Goal: Task Accomplishment & Management: Manage account settings

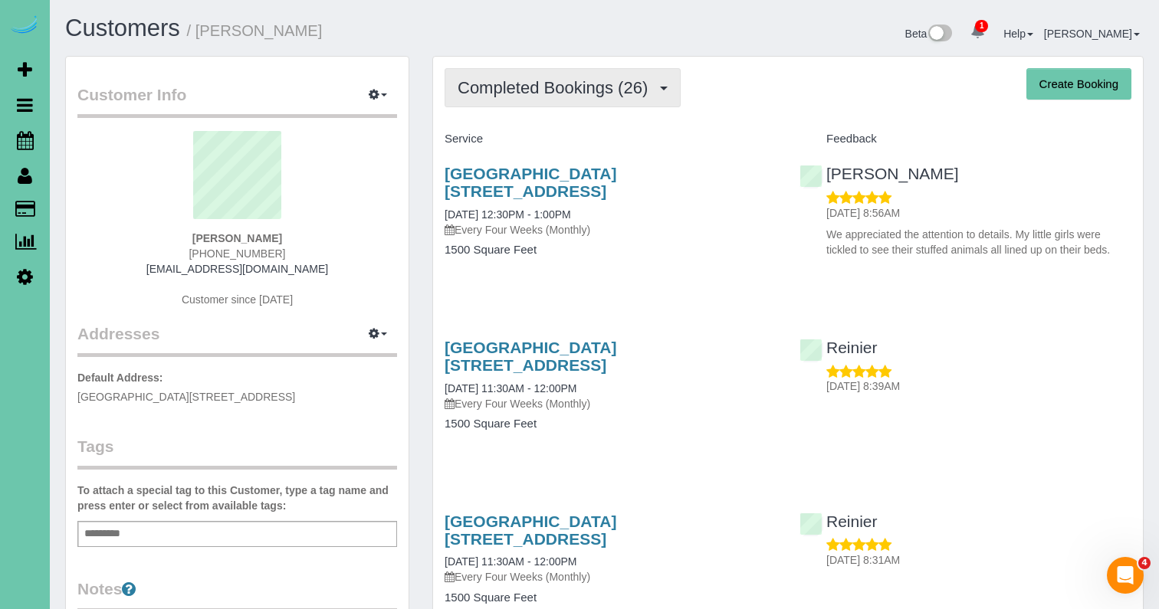
click at [547, 94] on span "Completed Bookings (26)" at bounding box center [557, 87] width 198 height 19
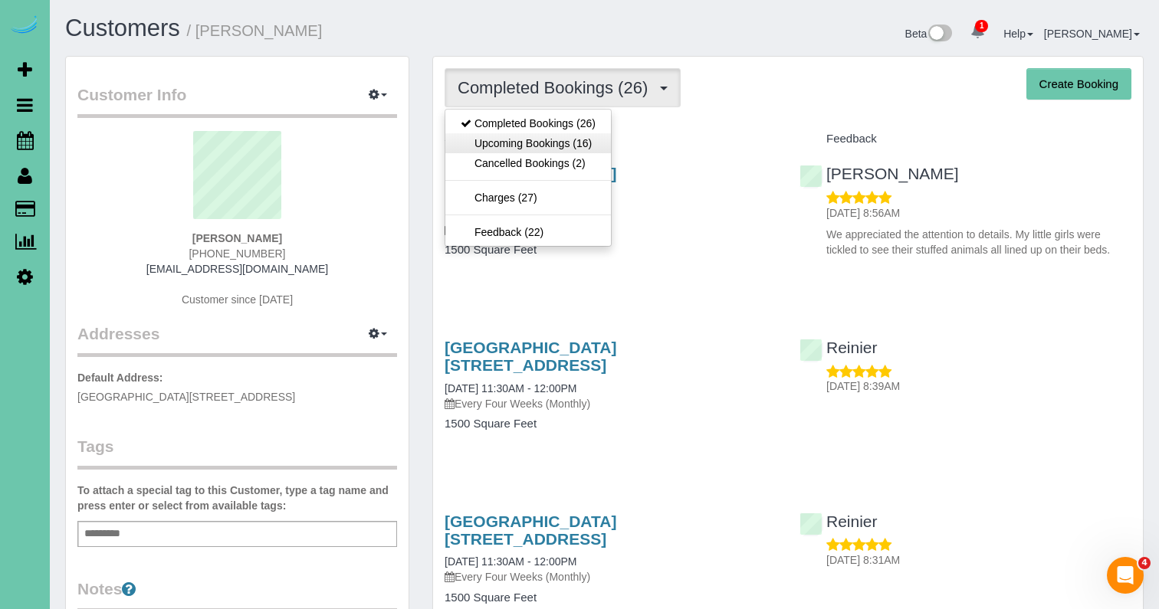
click at [537, 142] on link "Upcoming Bookings (16)" at bounding box center [528, 143] width 166 height 20
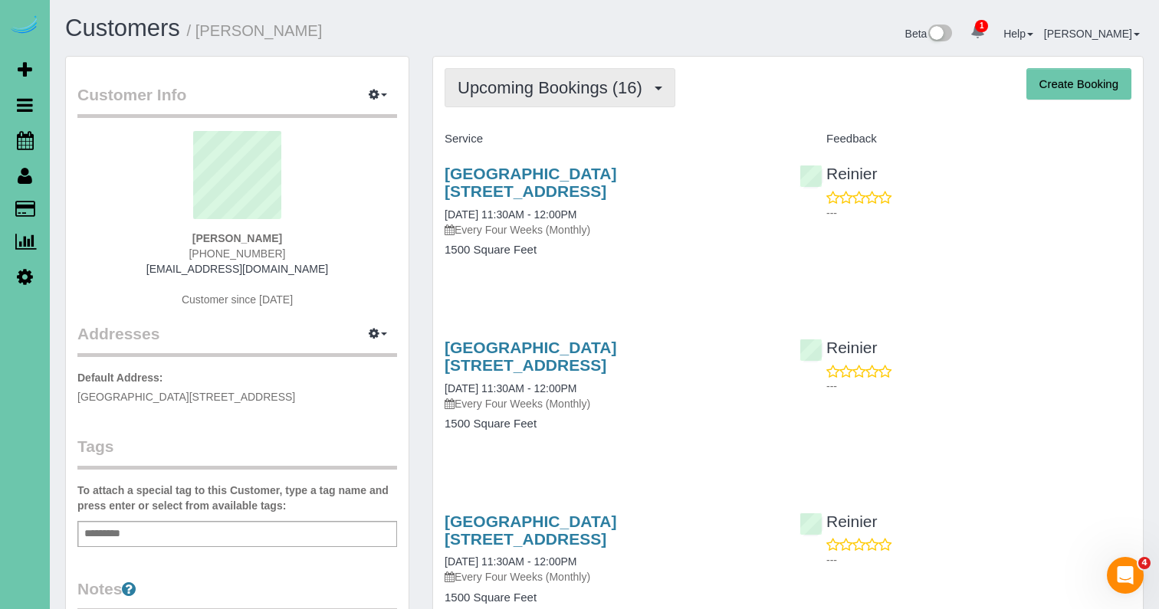
click at [548, 99] on button "Upcoming Bookings (16)" at bounding box center [560, 87] width 231 height 39
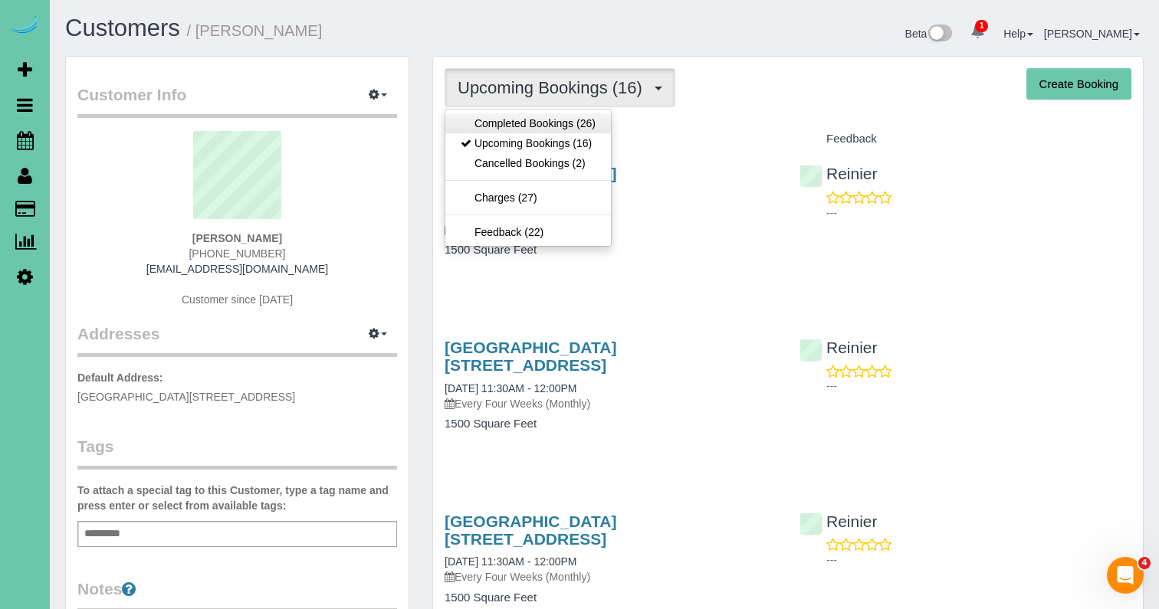
click at [548, 117] on link "Completed Bookings (26)" at bounding box center [528, 123] width 166 height 20
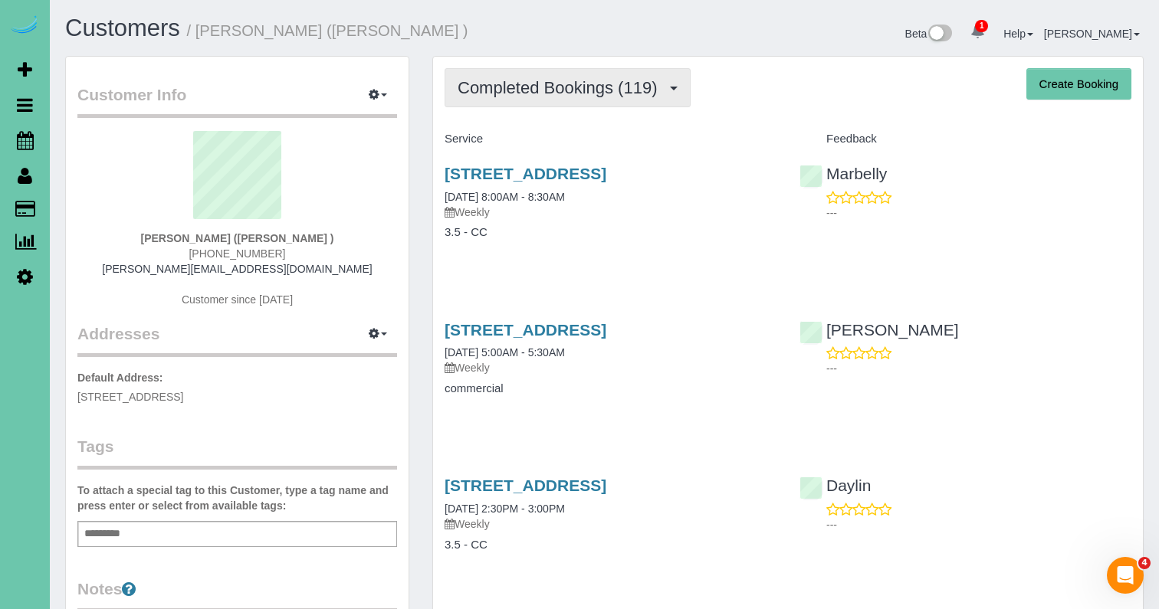
click at [610, 95] on span "Completed Bookings (119)" at bounding box center [561, 87] width 207 height 19
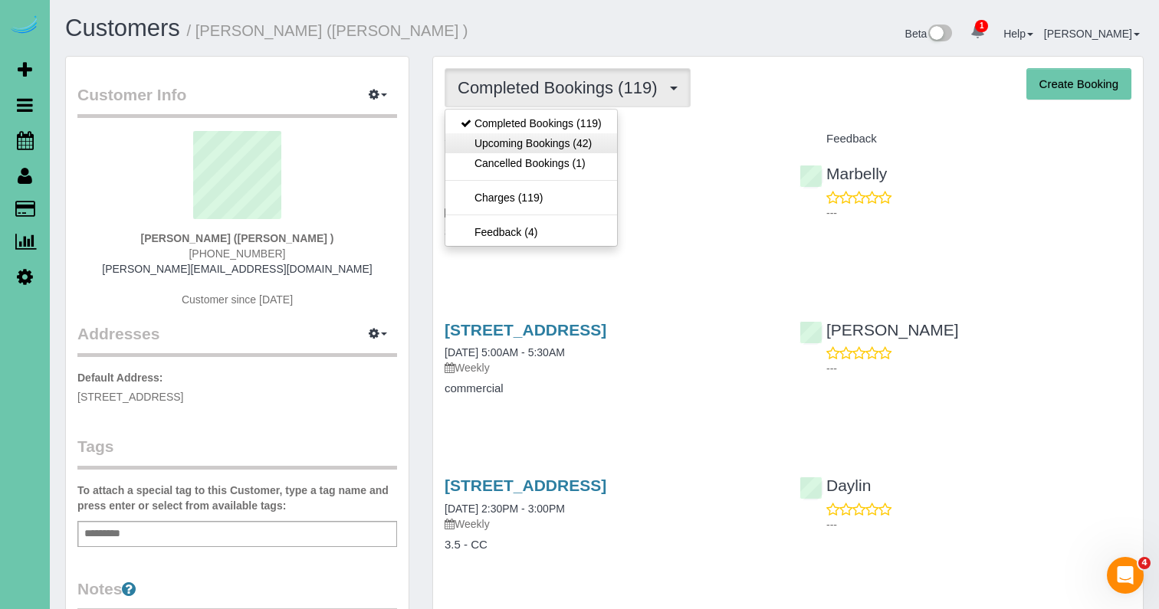
click at [596, 142] on link "Upcoming Bookings (42)" at bounding box center [531, 143] width 172 height 20
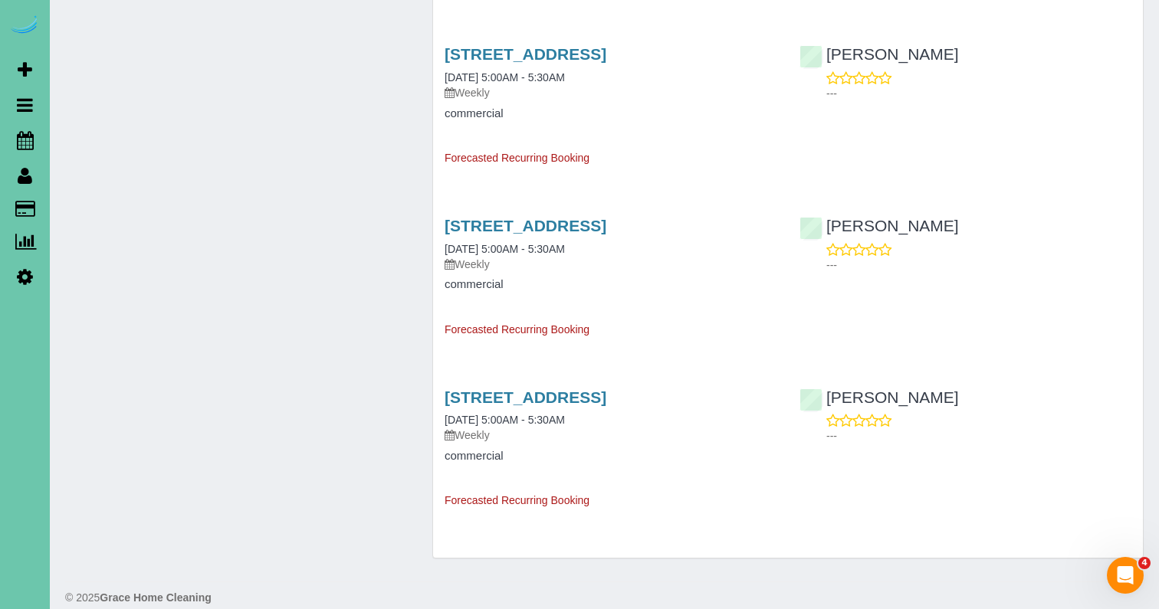
scroll to position [6526, 0]
click at [525, 389] on link "[STREET_ADDRESS]" at bounding box center [526, 398] width 162 height 18
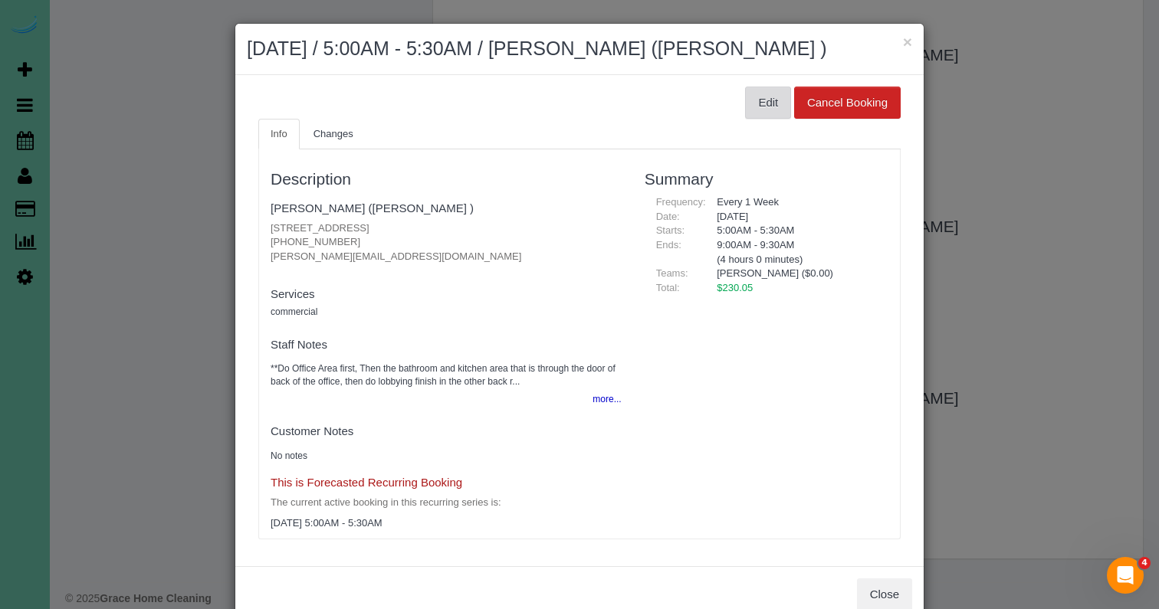
click at [770, 119] on button "Edit" at bounding box center [768, 103] width 46 height 32
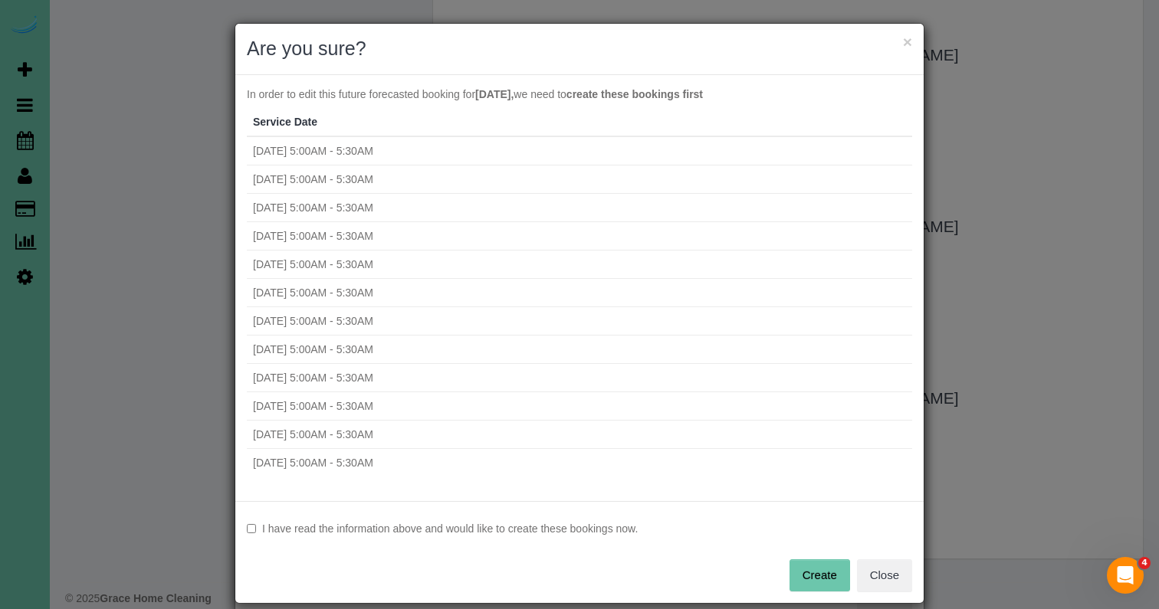
click at [485, 529] on label "I have read the information above and would like to create these bookings now." at bounding box center [579, 528] width 665 height 15
click at [825, 566] on button "Create" at bounding box center [819, 576] width 61 height 32
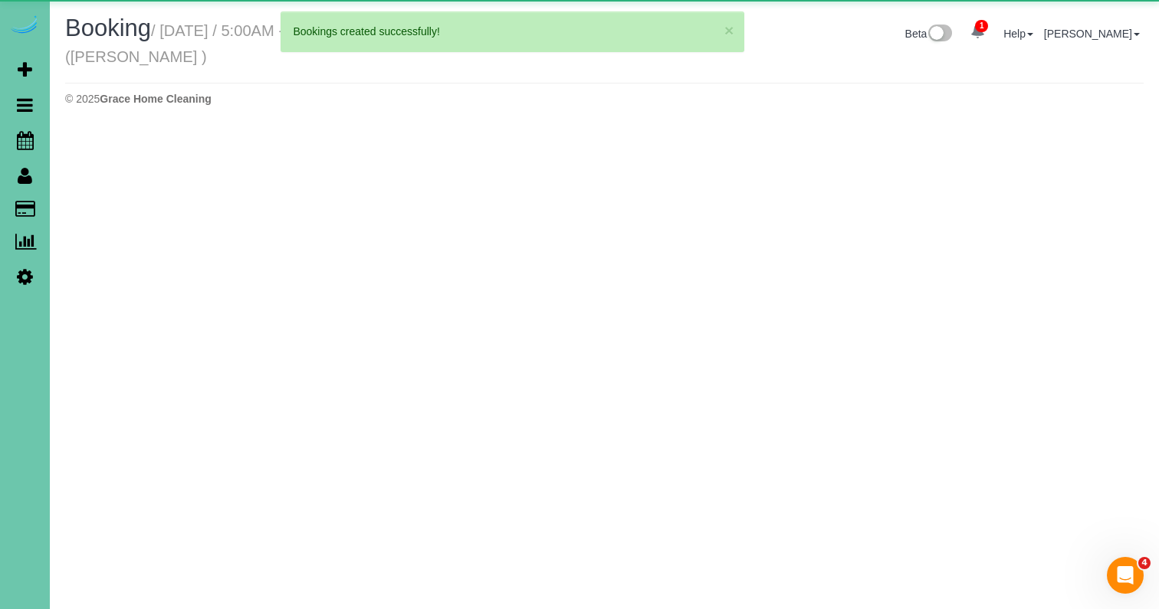
select select "NE"
select select "string:fspay-858f0d01-cce9-4df5-9d09-18bc533f61da"
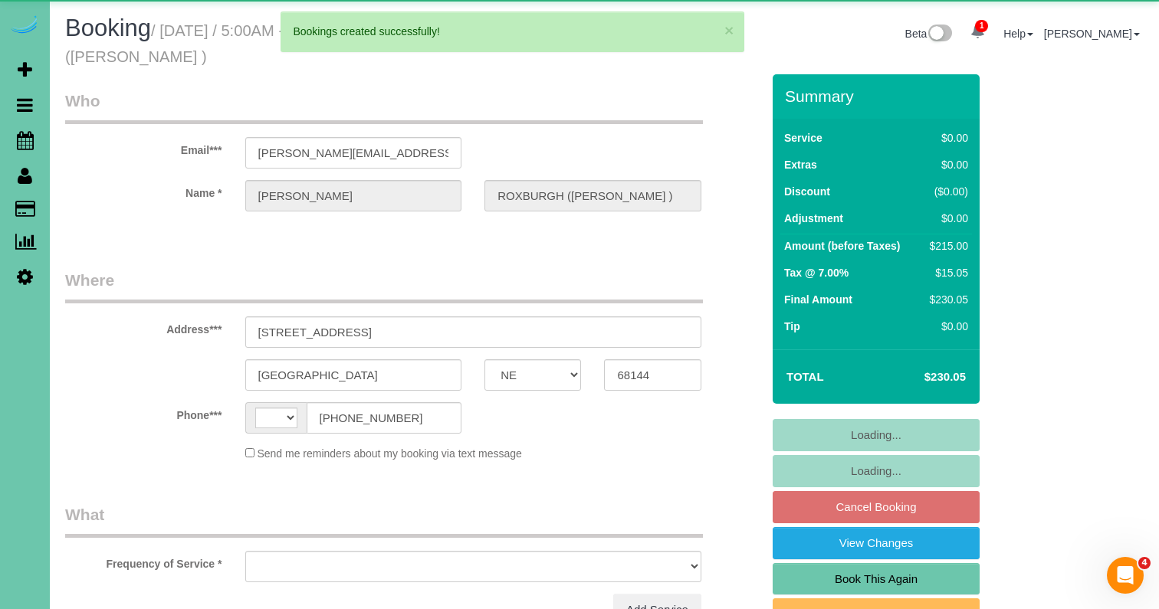
select select "string:US"
select select "object:3469"
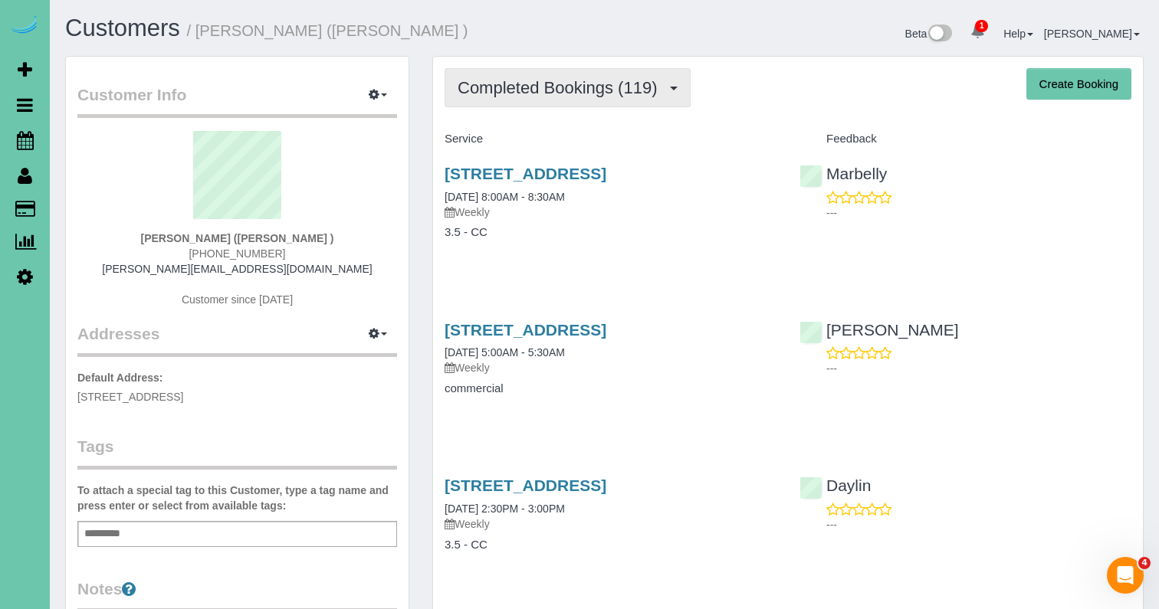
click at [651, 97] on button "Completed Bookings (119)" at bounding box center [568, 87] width 246 height 39
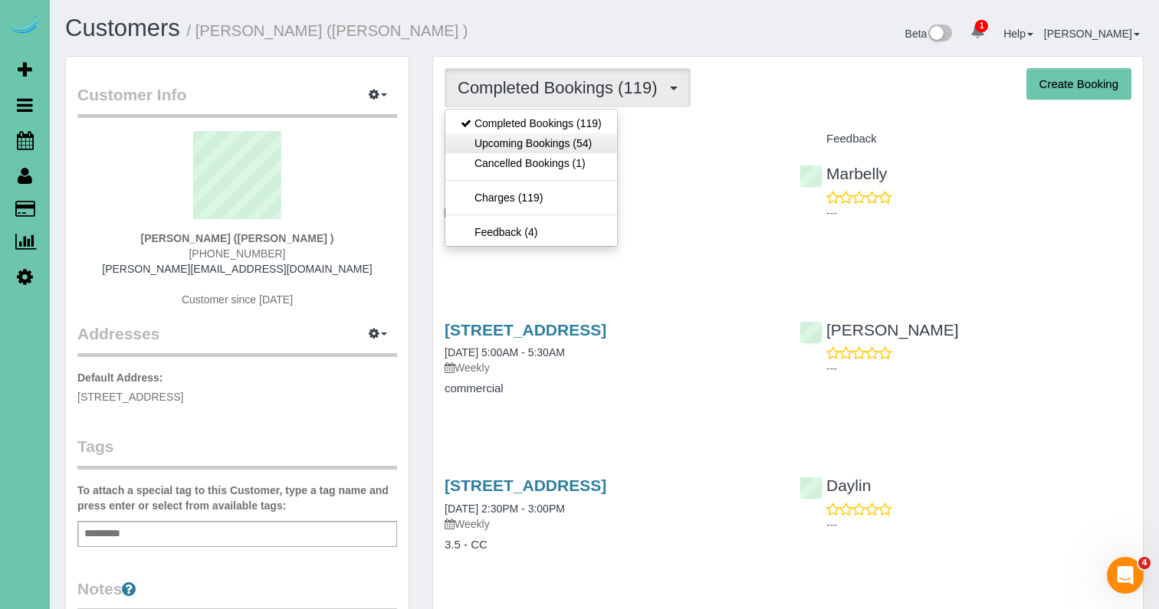
click at [584, 146] on link "Upcoming Bookings (54)" at bounding box center [531, 143] width 172 height 20
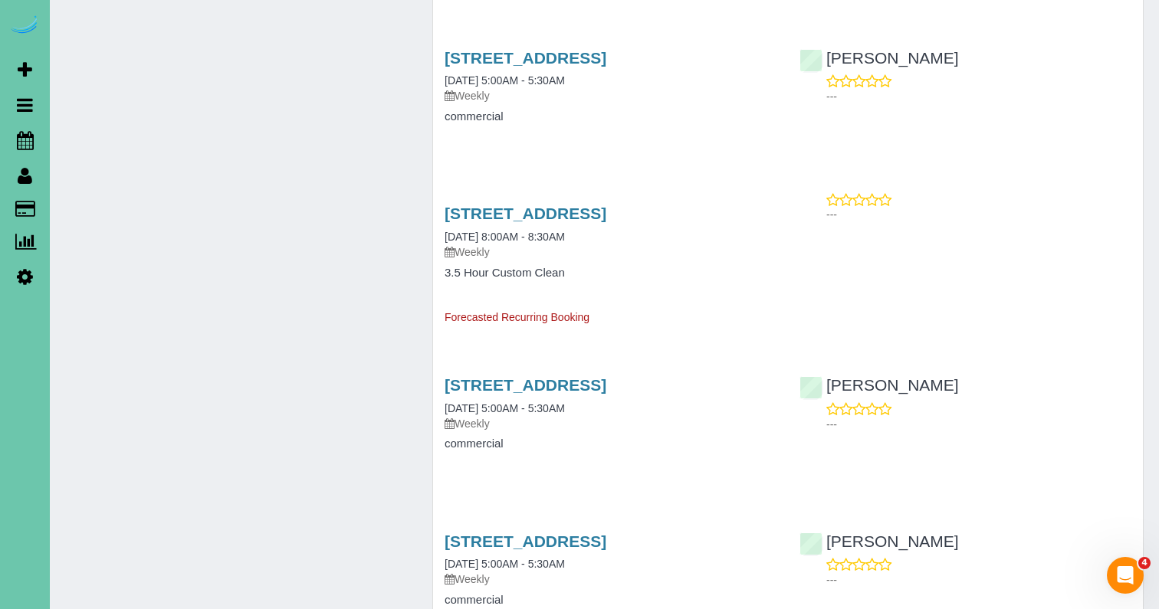
scroll to position [4644, 0]
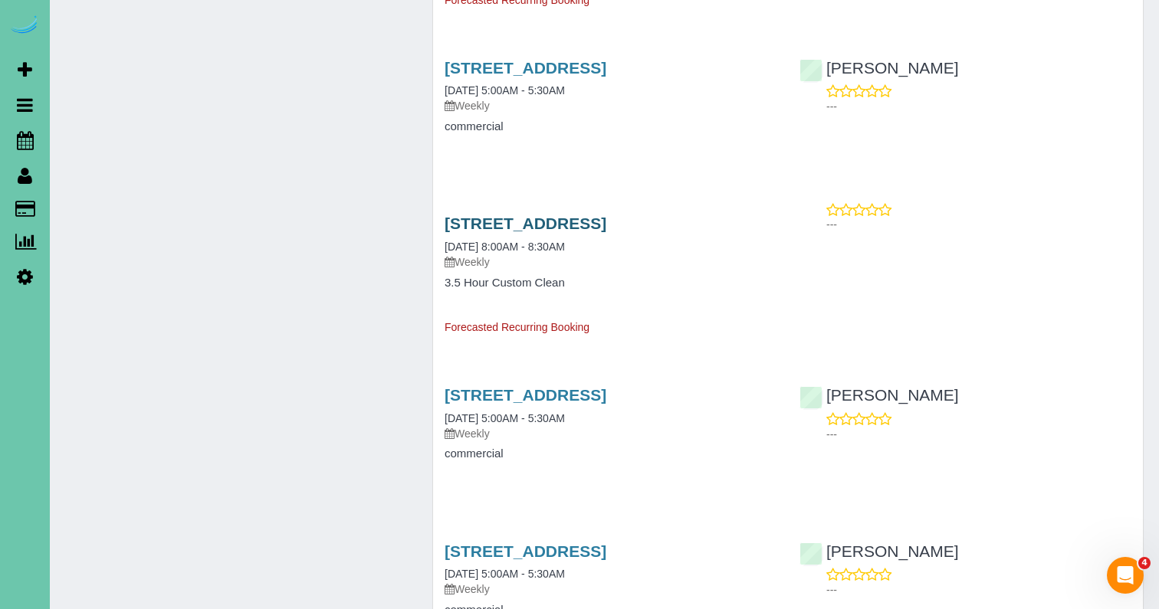
click at [542, 215] on link "[STREET_ADDRESS]" at bounding box center [526, 224] width 162 height 18
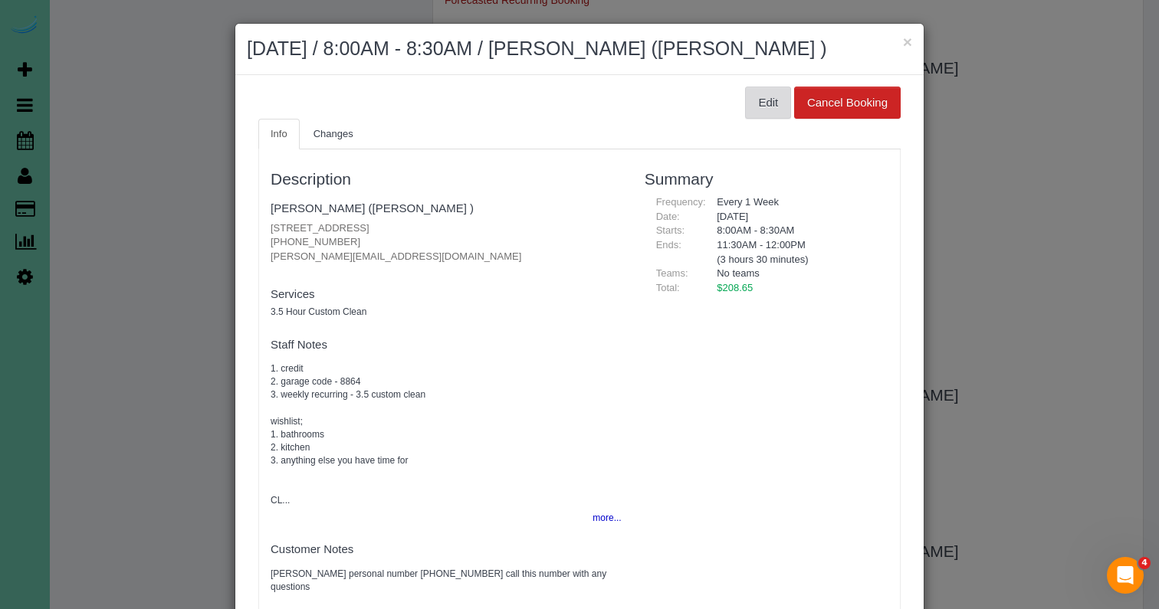
click at [766, 119] on button "Edit" at bounding box center [768, 103] width 46 height 32
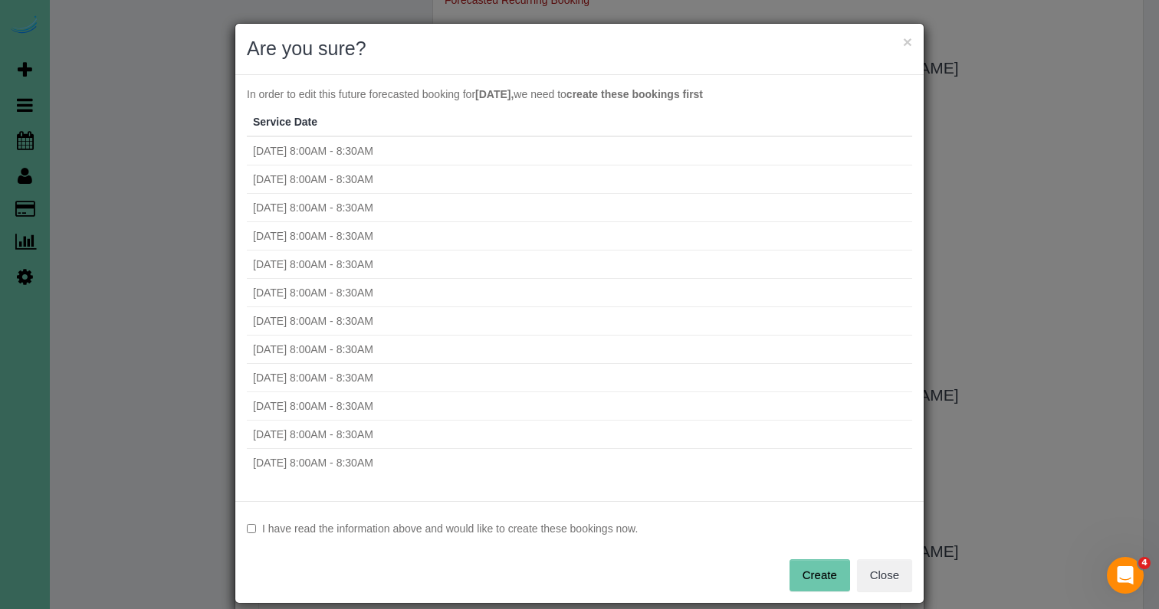
click at [517, 525] on label "I have read the information above and would like to create these bookings now." at bounding box center [579, 528] width 665 height 15
click at [798, 572] on button "Create" at bounding box center [819, 576] width 61 height 32
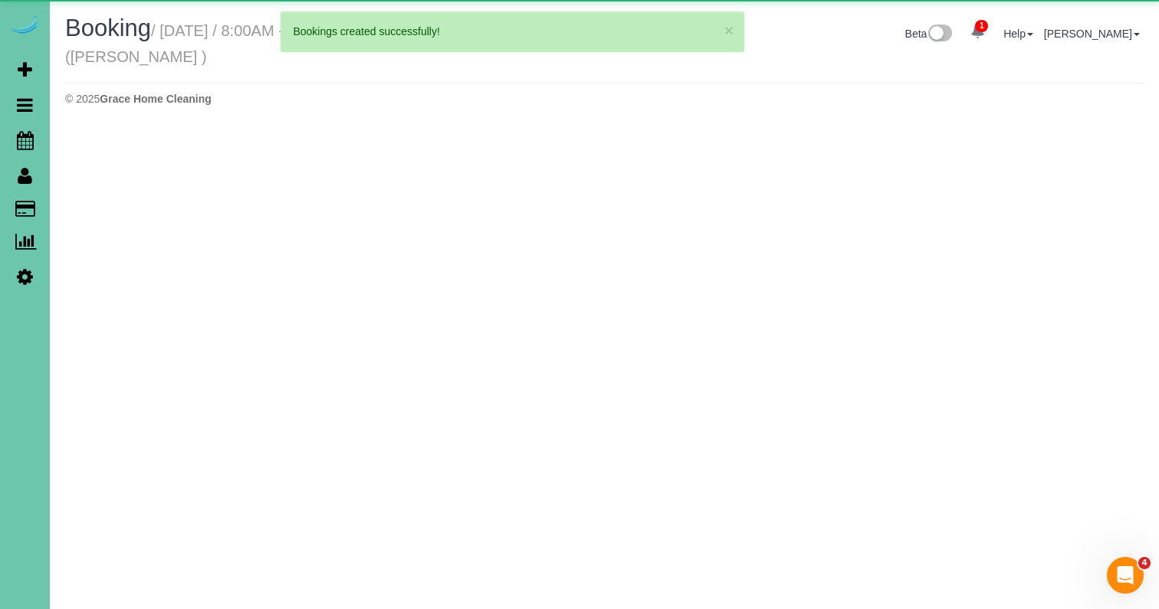
select select "NE"
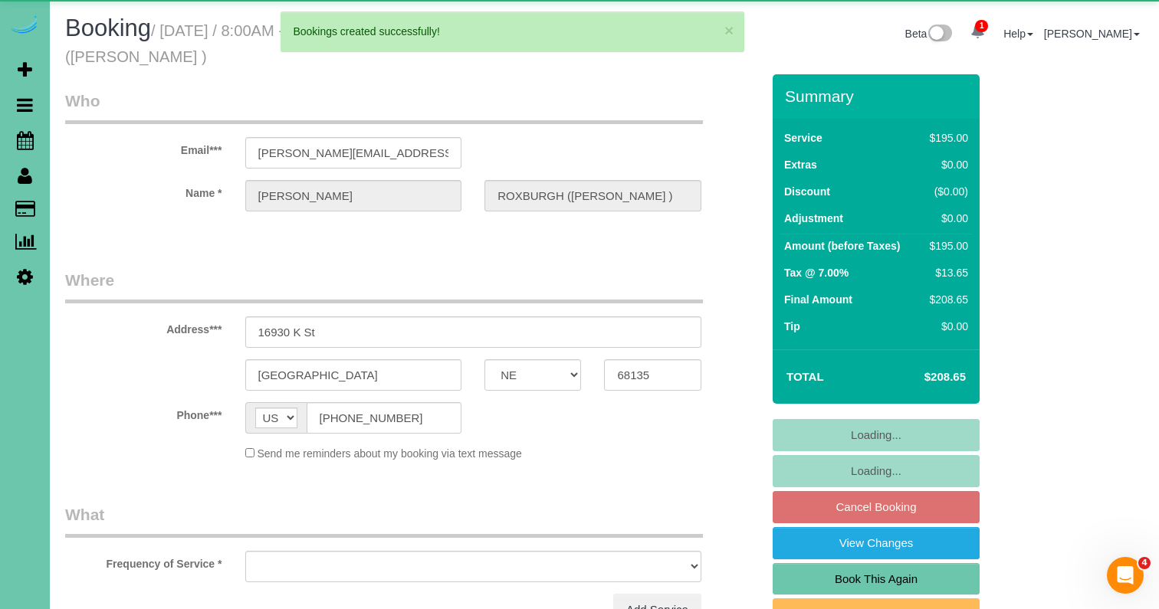
select select "object:7042"
select select "string:fspay-858f0d01-cce9-4df5-9d09-18bc533f61da"
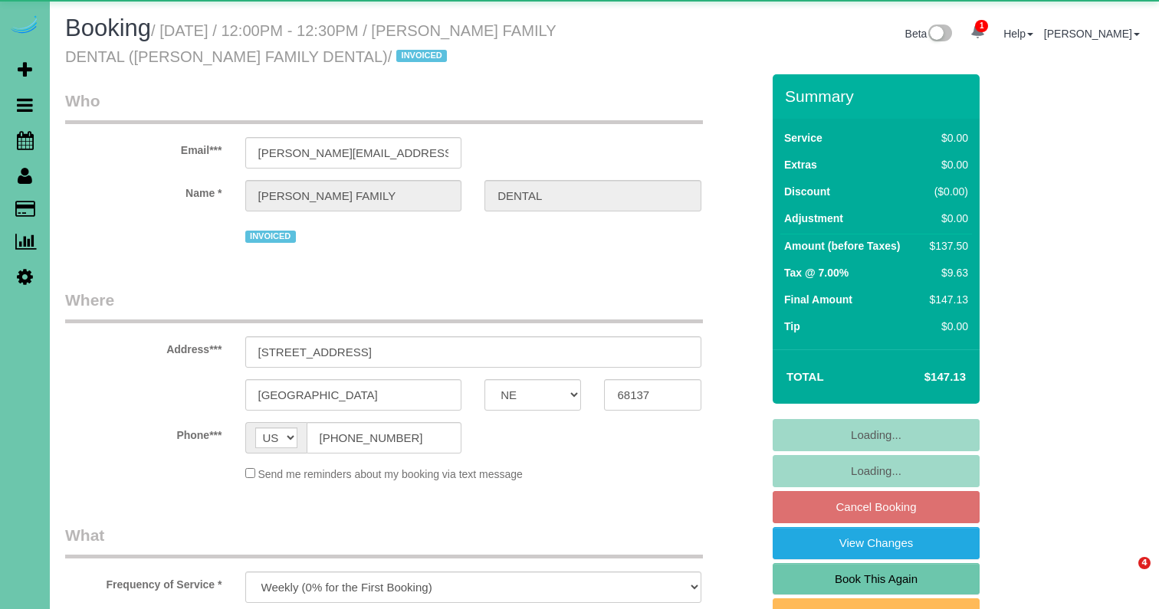
select select "NE"
select select "string:check"
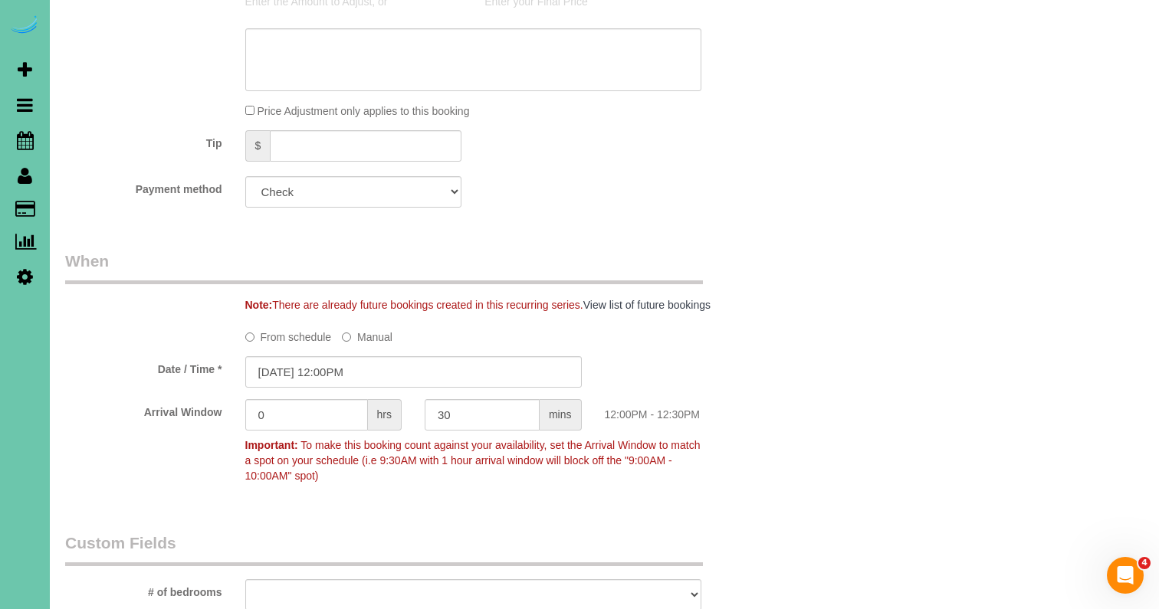
scroll to position [891, 0]
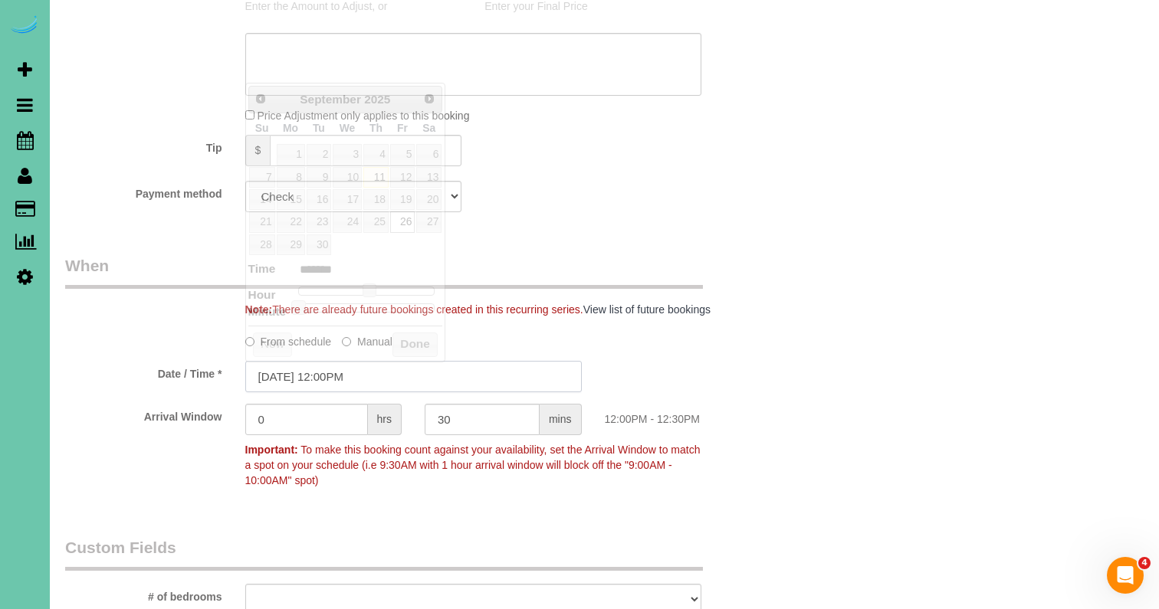
click at [390, 376] on input "[DATE] 12:00PM" at bounding box center [413, 376] width 336 height 31
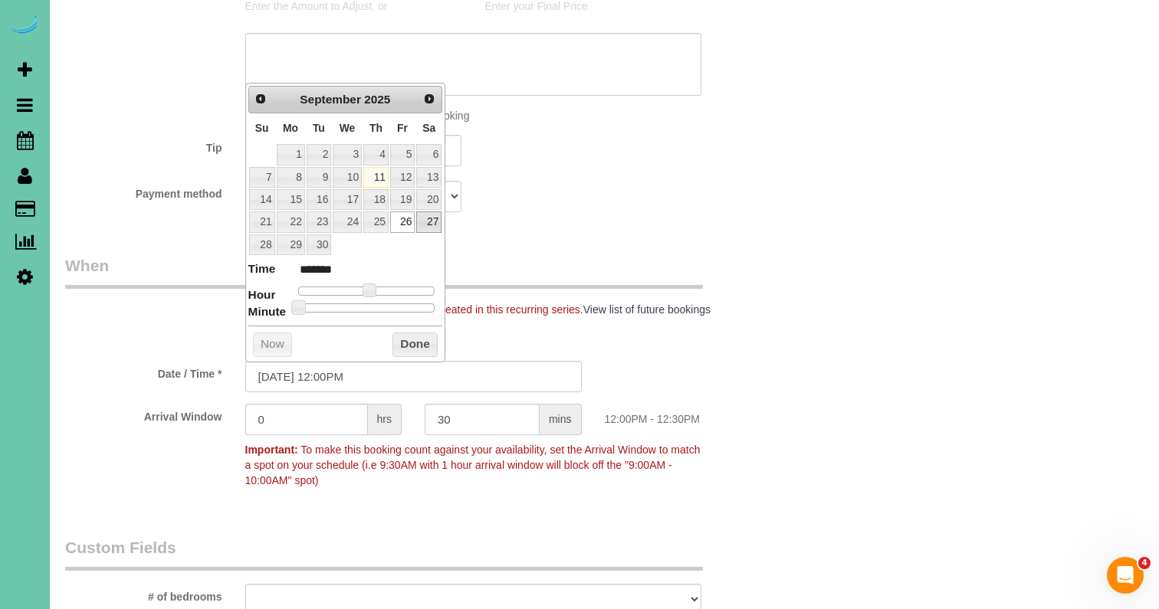
click at [428, 222] on link "27" at bounding box center [428, 222] width 25 height 21
type input "[DATE] 11:00AM"
type input "*******"
type input "[DATE] 10:00AM"
type input "*******"
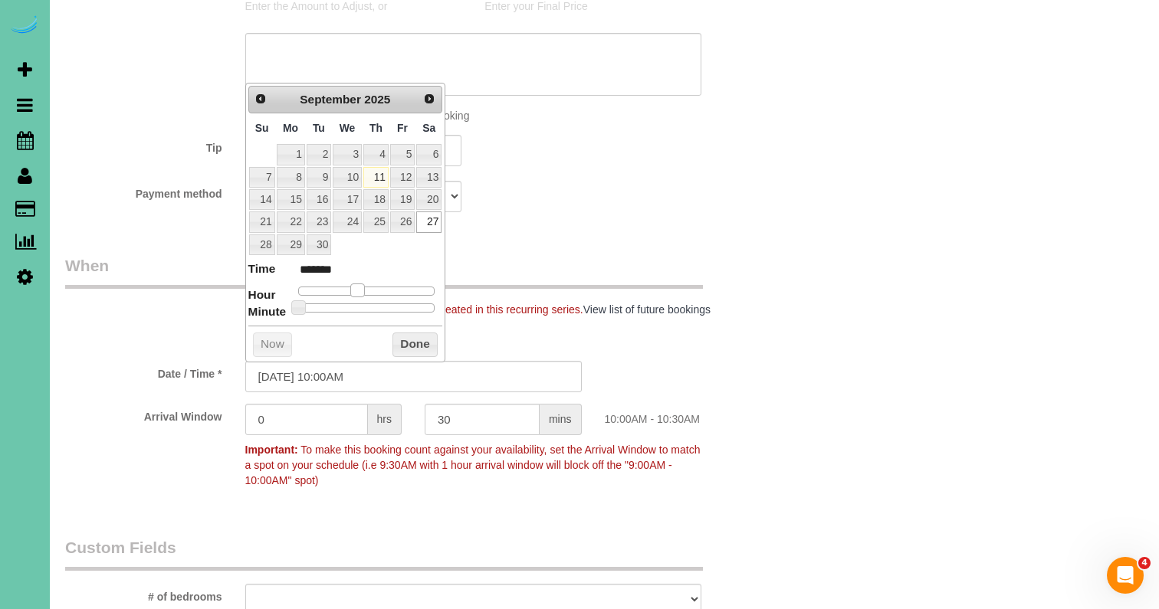
type input "[DATE] 9:00AM"
type input "******"
type input "[DATE] 8:00AM"
type input "******"
drag, startPoint x: 368, startPoint y: 284, endPoint x: 346, endPoint y: 286, distance: 21.5
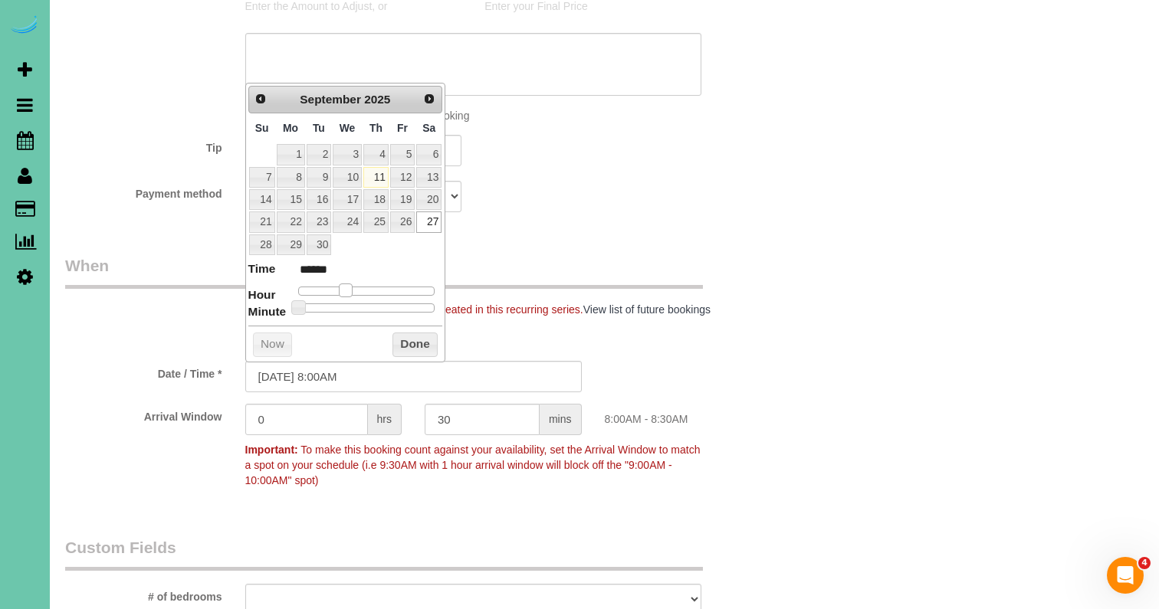
click at [346, 286] on span at bounding box center [346, 291] width 14 height 14
click at [405, 345] on button "Done" at bounding box center [414, 345] width 45 height 25
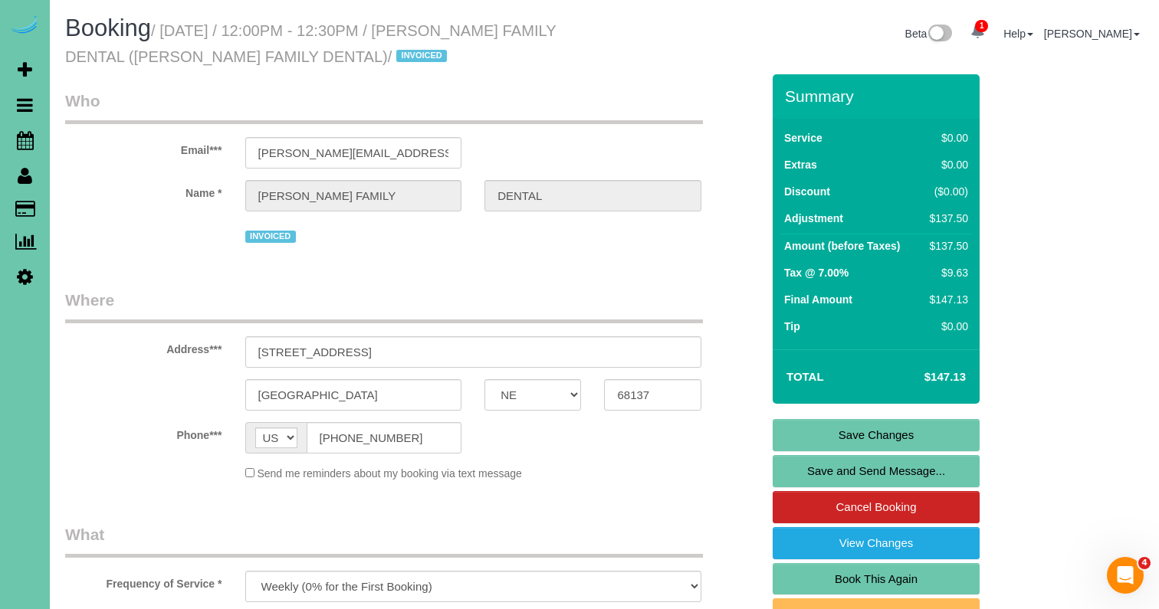
scroll to position [0, 0]
click at [856, 431] on link "Save Changes" at bounding box center [876, 435] width 207 height 32
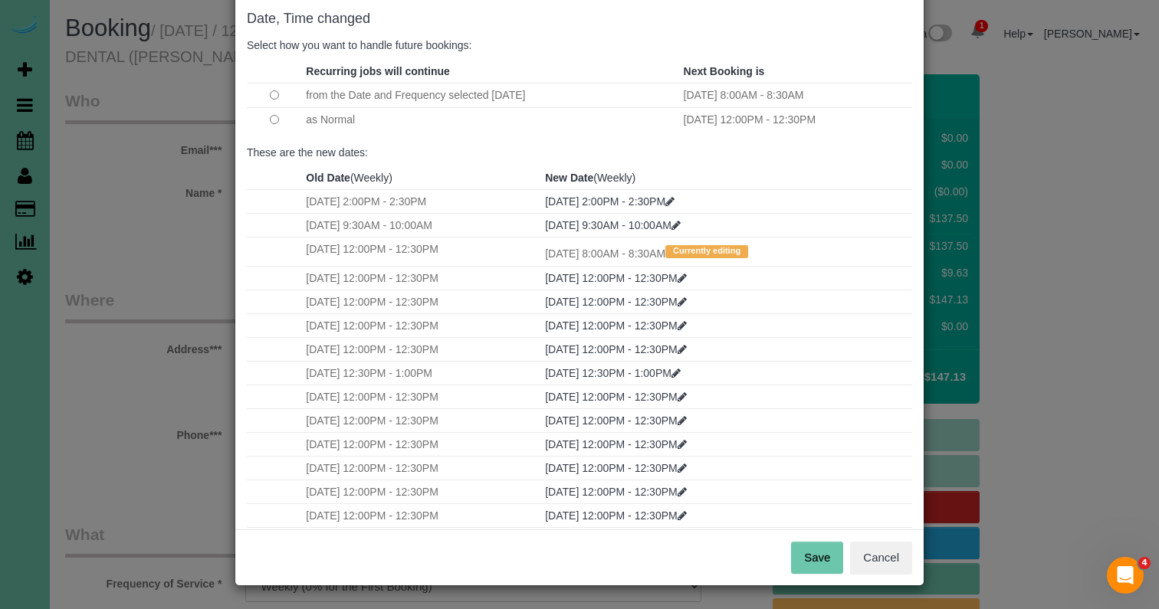
scroll to position [77, 0]
click at [815, 559] on button "Save" at bounding box center [817, 559] width 52 height 32
